Goal: Find specific page/section: Find specific page/section

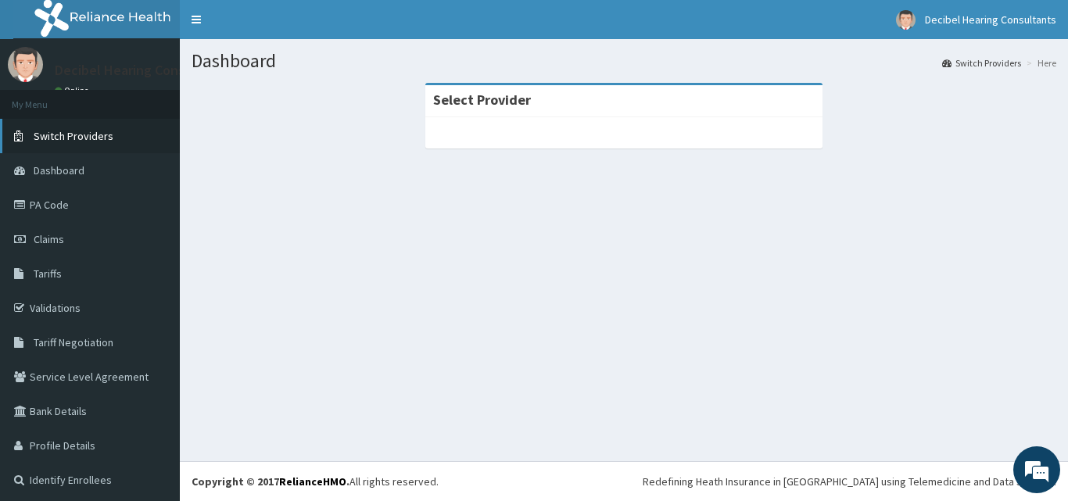
click at [100, 130] on span "Switch Providers" at bounding box center [74, 136] width 80 height 14
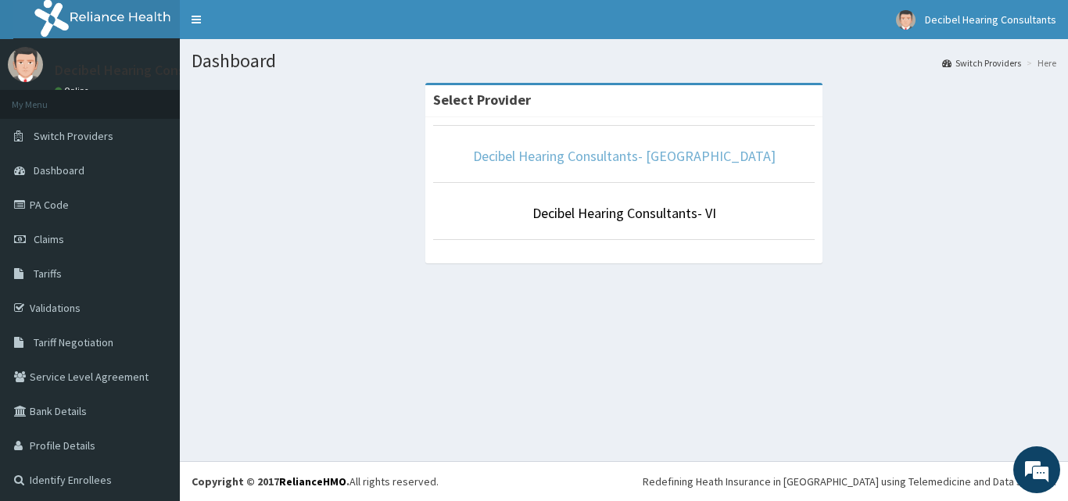
click at [628, 160] on link "Decibel Hearing Consultants- [GEOGRAPHIC_DATA]" at bounding box center [624, 156] width 303 height 18
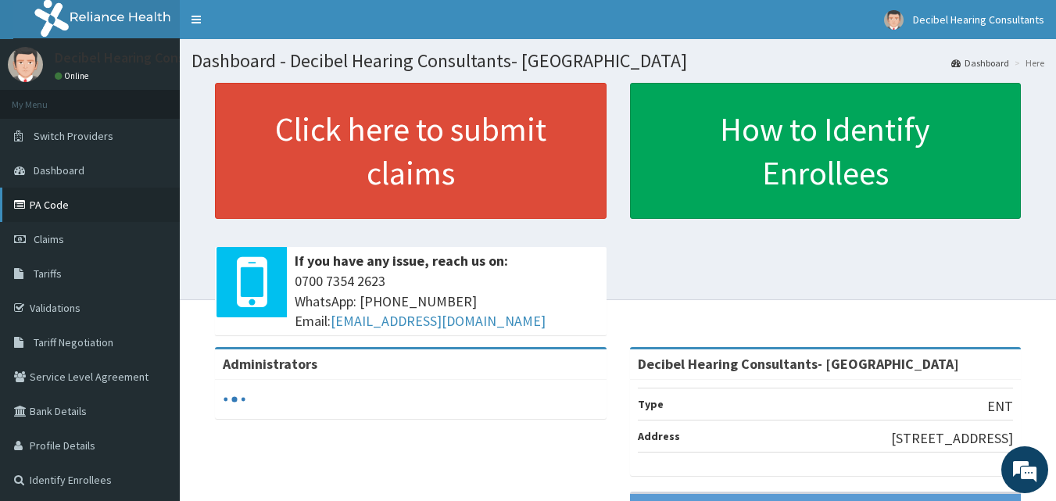
click at [74, 206] on link "PA Code" at bounding box center [90, 205] width 180 height 34
